Goal: Manage account settings

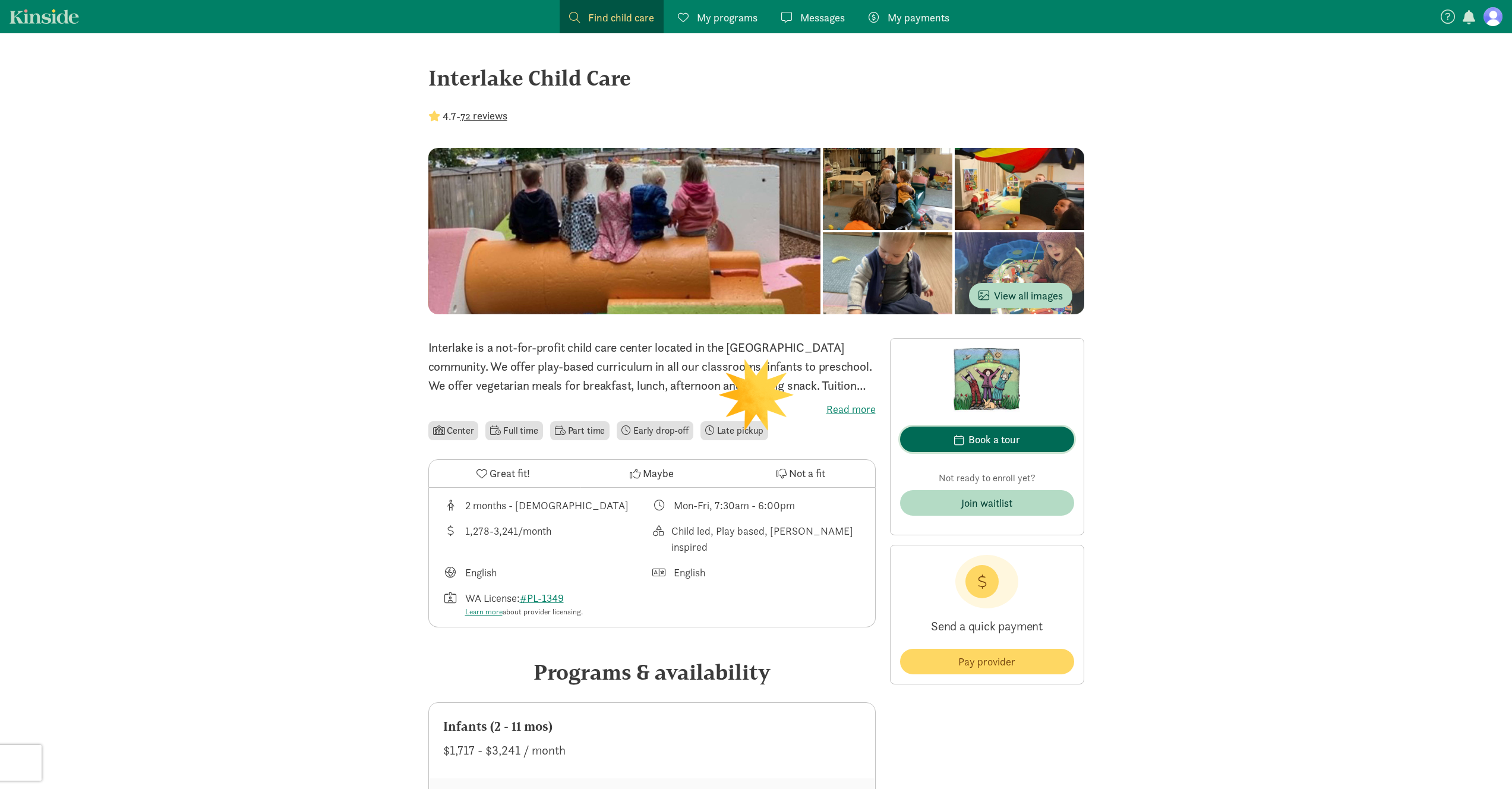
click at [1023, 447] on span "Book a tour" at bounding box center [987, 439] width 155 height 16
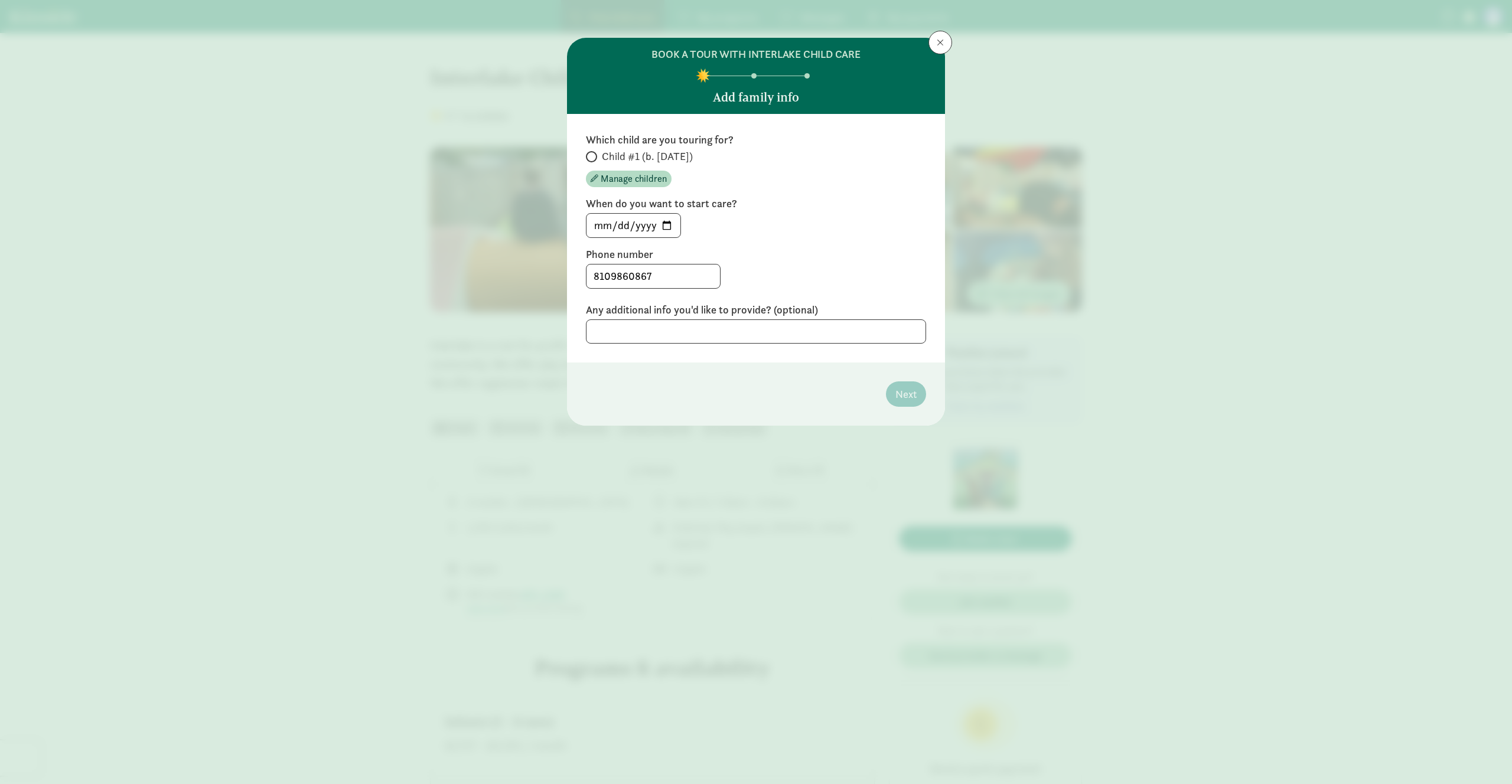
click at [689, 154] on span "Child #1 (b. [DATE])" at bounding box center [647, 156] width 91 height 14
click at [594, 154] on input "Child #1 (b. [DATE])" at bounding box center [590, 156] width 8 height 8
radio input "true"
click at [942, 45] on span at bounding box center [940, 43] width 7 height 10
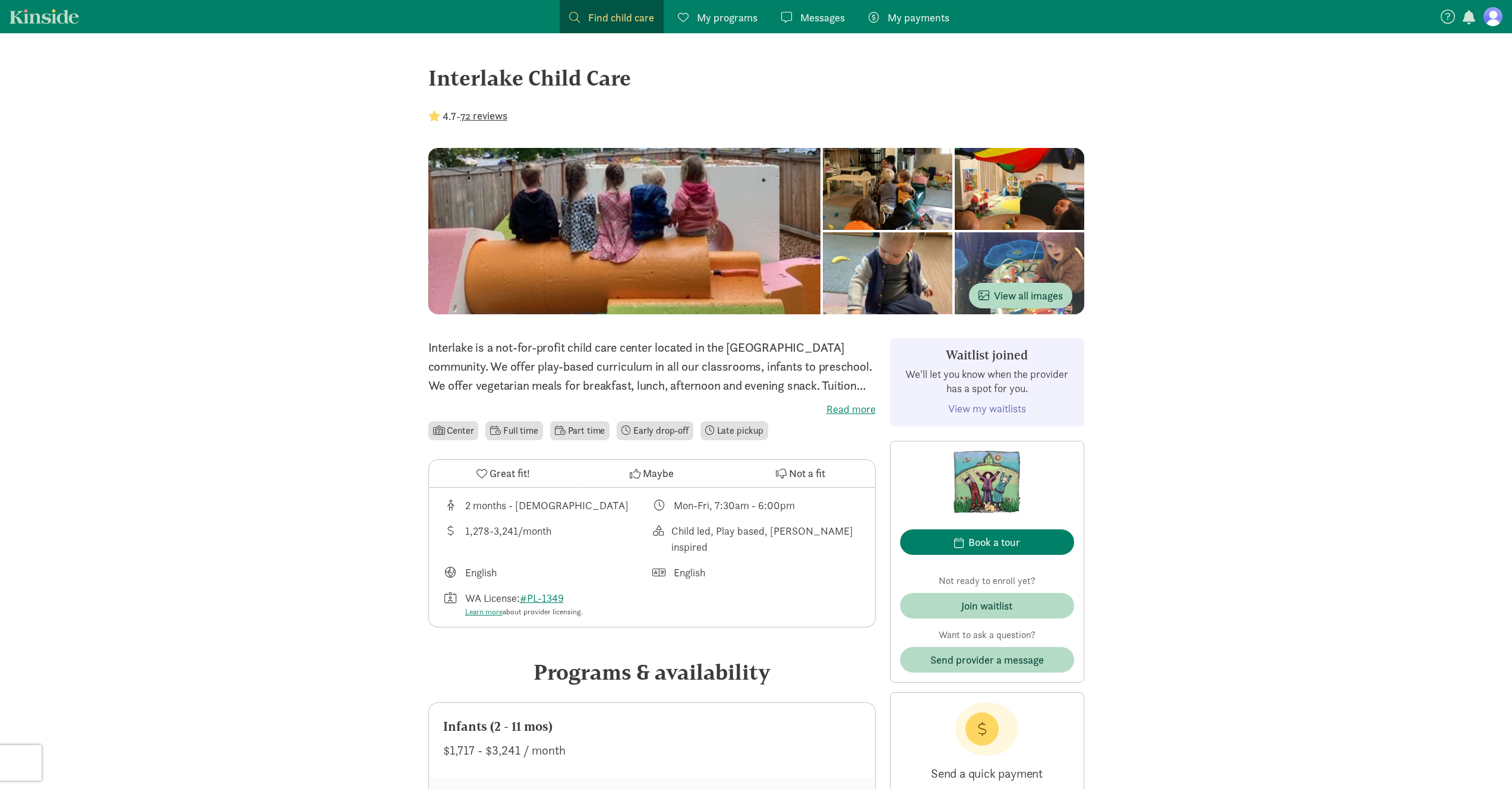
click at [1509, 25] on nav "Find child care Find My programs Programs Messages Messages My payments Pay" at bounding box center [756, 17] width 1512 height 33
click at [1498, 17] on figure at bounding box center [1493, 17] width 19 height 19
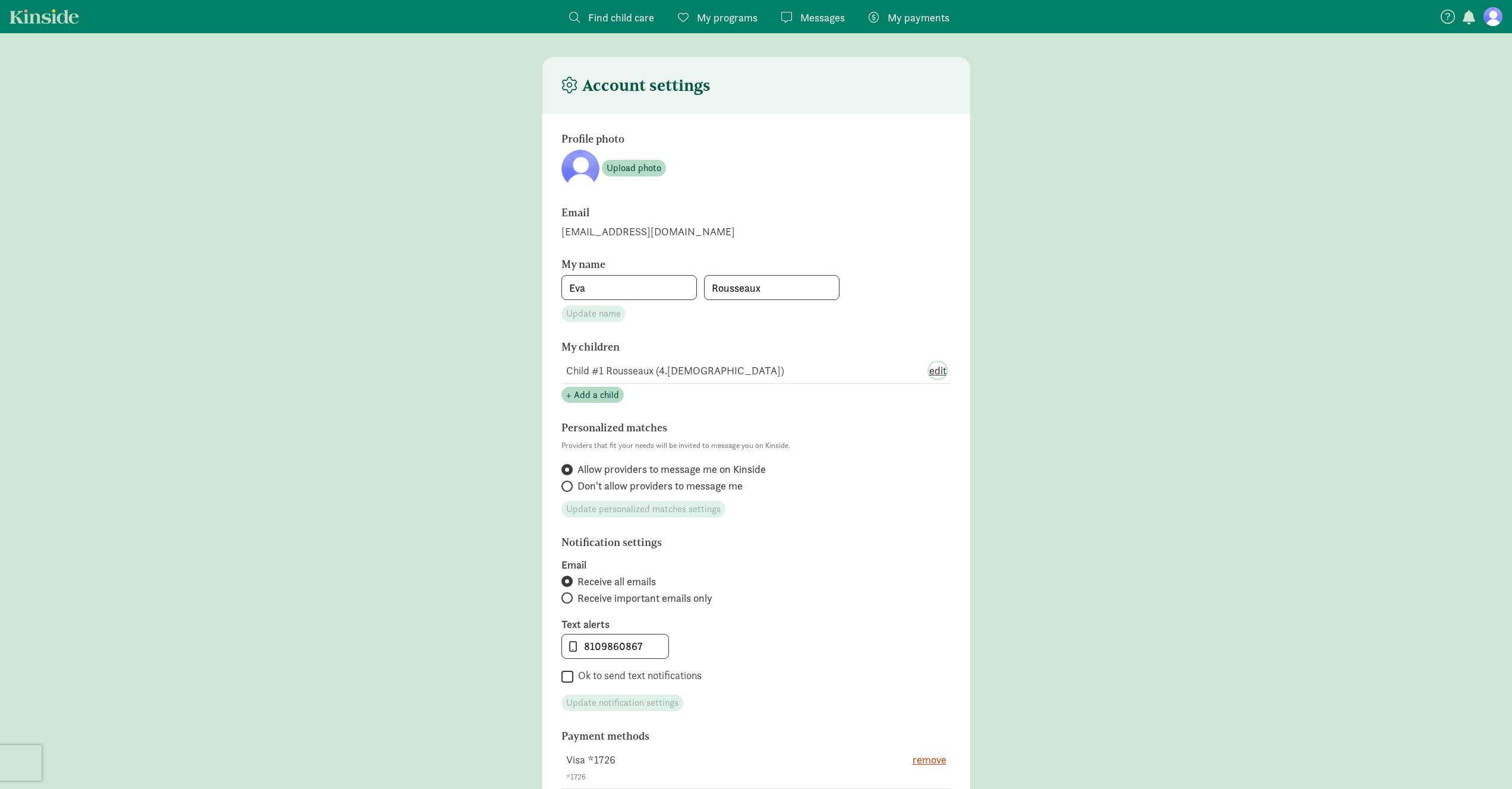
click at [944, 373] on span "edit" at bounding box center [938, 370] width 17 height 16
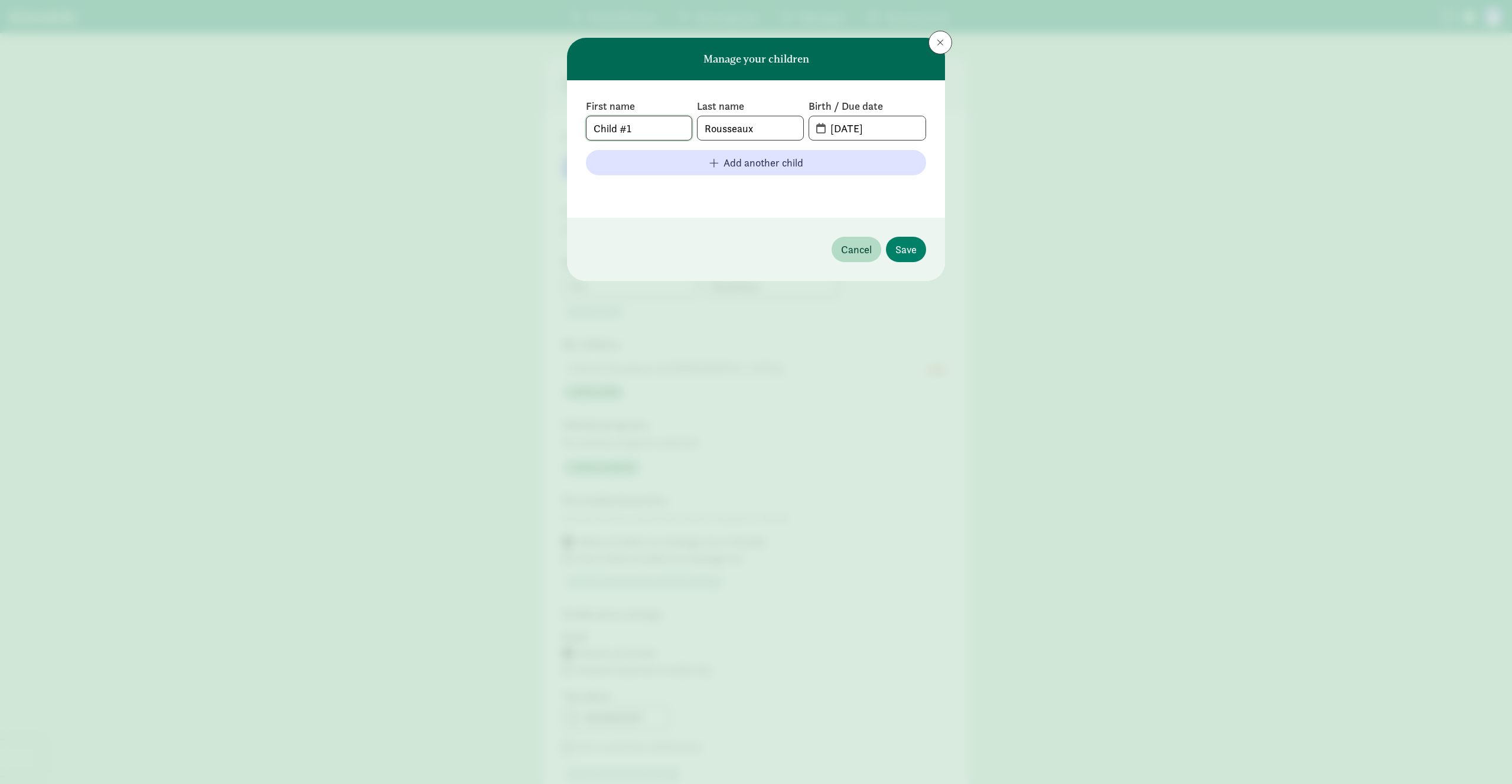
drag, startPoint x: 661, startPoint y: 130, endPoint x: 530, endPoint y: 108, distance: 132.8
click at [533, 111] on div "Manage your children First name Child #1 Last name [PERSON_NAME] Birth / Due da…" at bounding box center [756, 392] width 1512 height 784
type input "[PERSON_NAME]"
click at [846, 257] on span "Cancel" at bounding box center [857, 249] width 31 height 16
